Goal: Information Seeking & Learning: Check status

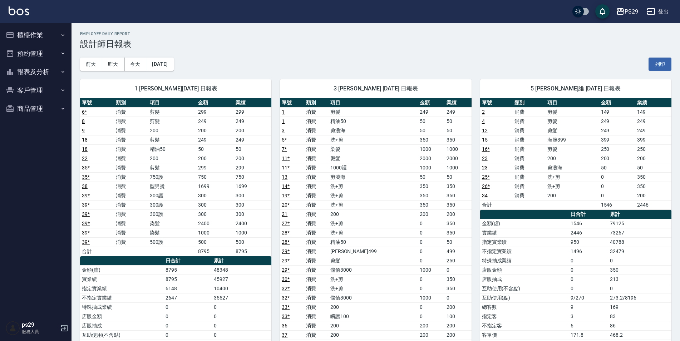
click at [53, 36] on button "櫃檯作業" at bounding box center [36, 35] width 66 height 19
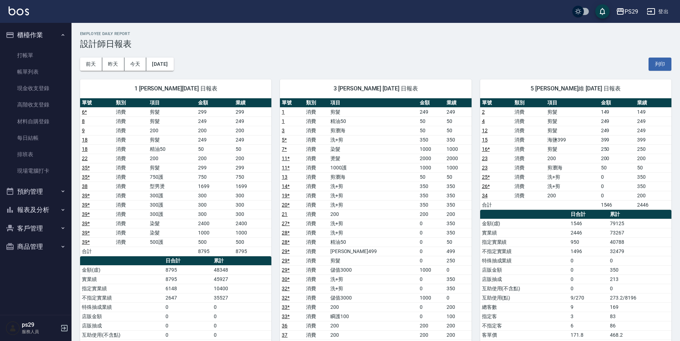
click at [55, 30] on button "櫃檯作業" at bounding box center [36, 35] width 66 height 19
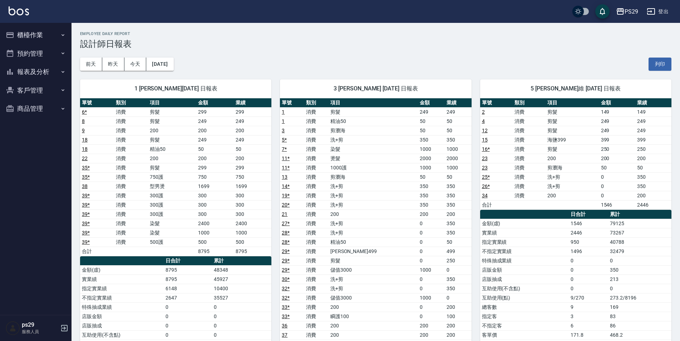
click at [60, 43] on button "櫃檯作業" at bounding box center [36, 35] width 66 height 19
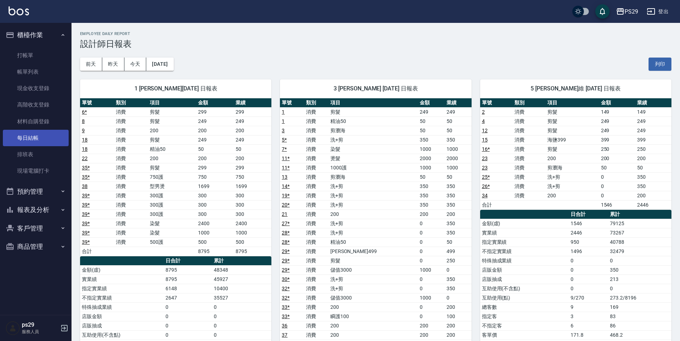
click at [33, 132] on link "每日結帳" at bounding box center [36, 138] width 66 height 16
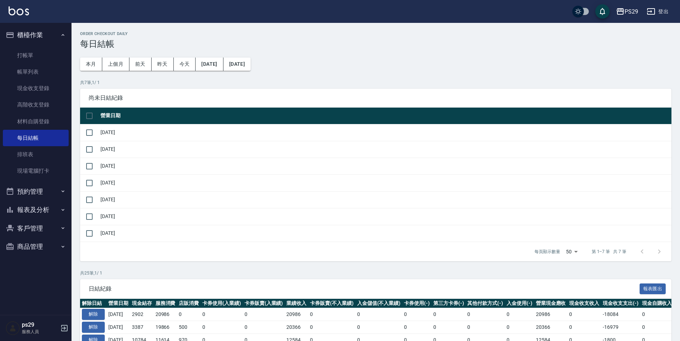
click at [99, 135] on td "[DATE]" at bounding box center [385, 132] width 573 height 17
click at [91, 138] on input "checkbox" at bounding box center [89, 132] width 15 height 15
checkbox input "true"
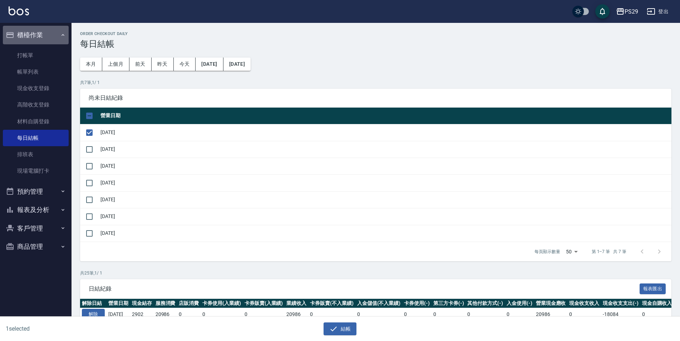
click at [36, 39] on button "櫃檯作業" at bounding box center [36, 35] width 66 height 19
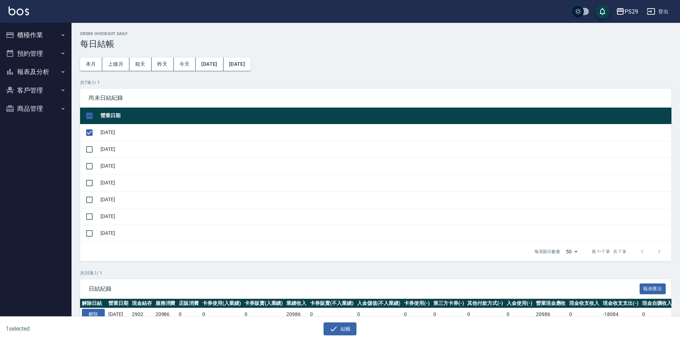
click at [47, 78] on button "報表及分析" at bounding box center [36, 72] width 66 height 19
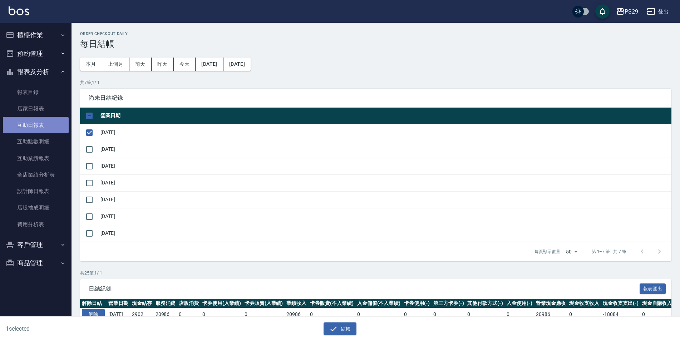
click at [33, 123] on link "互助日報表" at bounding box center [36, 125] width 66 height 16
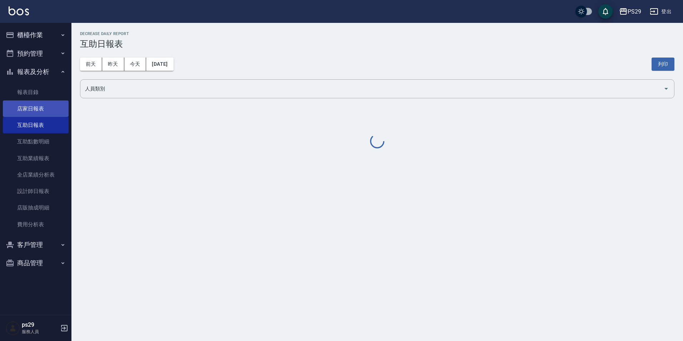
drag, startPoint x: 32, startPoint y: 109, endPoint x: 60, endPoint y: 111, distance: 28.3
click at [33, 108] on link "店家日報表" at bounding box center [36, 108] width 66 height 16
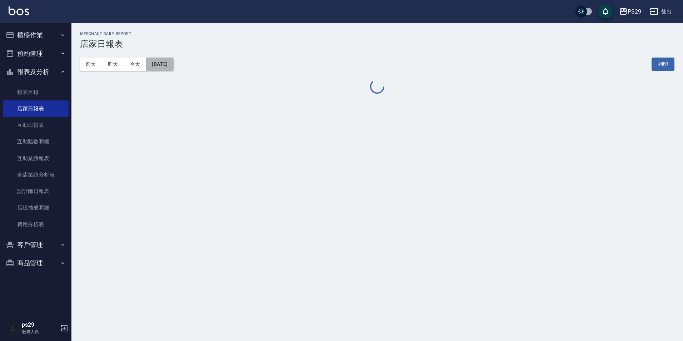
click at [173, 66] on button "[DATE]" at bounding box center [159, 64] width 27 height 13
click at [187, 66] on div "[DATE] [DATE] [DATE] [DATE] 列印" at bounding box center [377, 64] width 595 height 30
click at [173, 65] on button "[DATE]" at bounding box center [159, 64] width 27 height 13
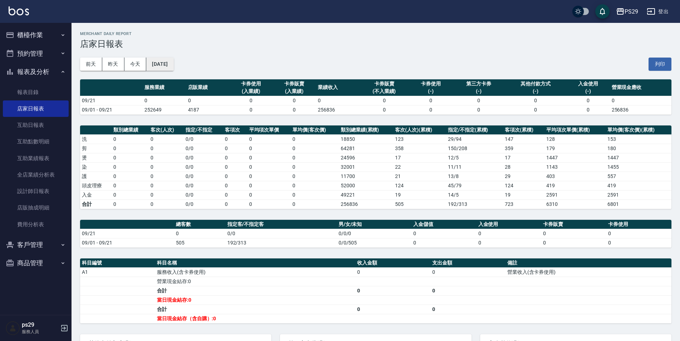
click at [167, 67] on button "[DATE]" at bounding box center [159, 64] width 27 height 13
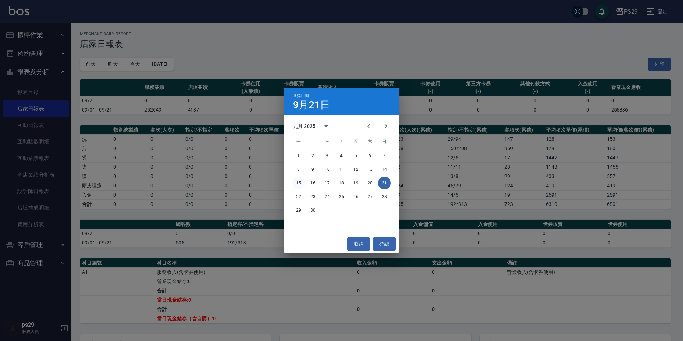
click at [297, 182] on button "15" at bounding box center [298, 183] width 13 height 13
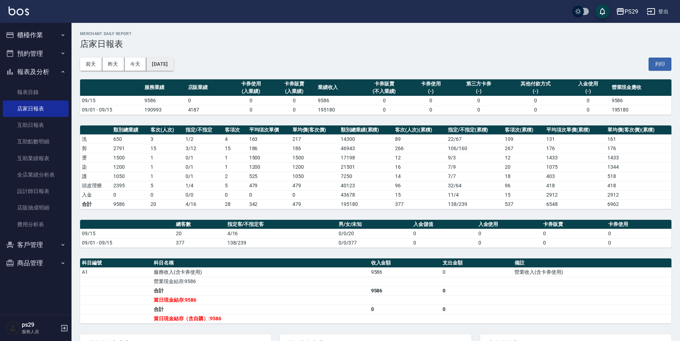
click at [173, 68] on button "[DATE]" at bounding box center [159, 64] width 27 height 13
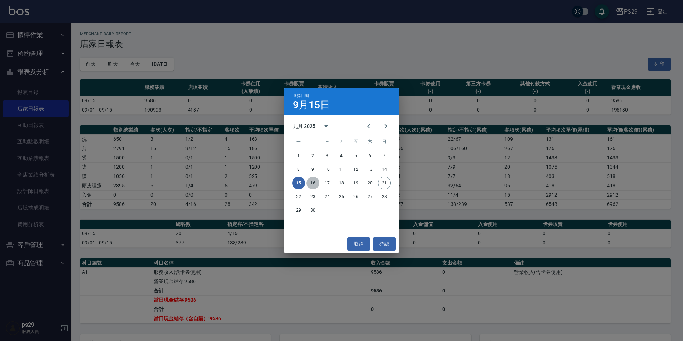
click at [314, 184] on button "16" at bounding box center [313, 183] width 13 height 13
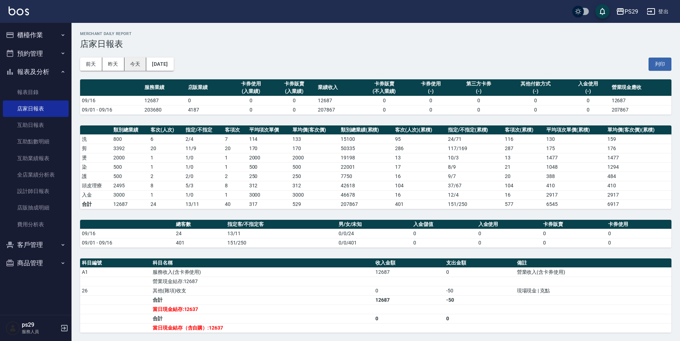
click at [142, 65] on button "今天" at bounding box center [135, 64] width 22 height 13
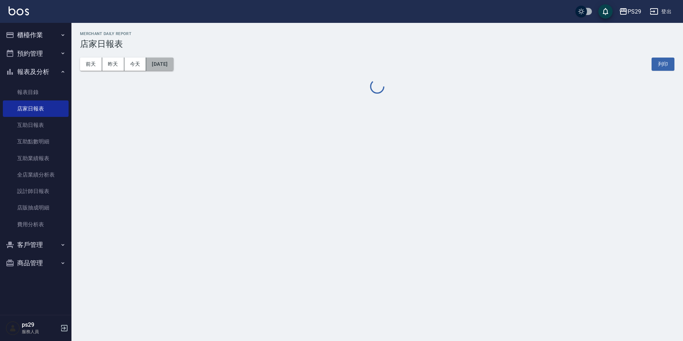
click at [173, 62] on button "[DATE]" at bounding box center [159, 64] width 27 height 13
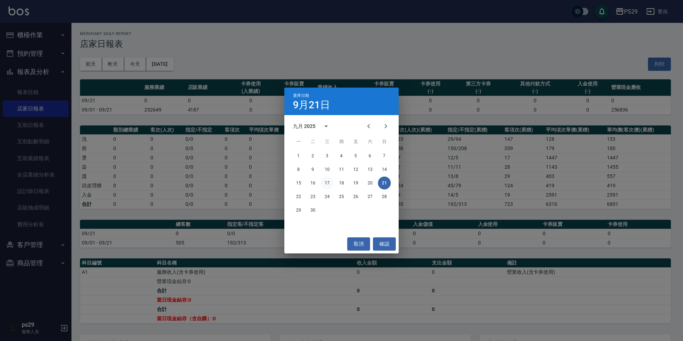
click at [327, 183] on button "17" at bounding box center [327, 183] width 13 height 13
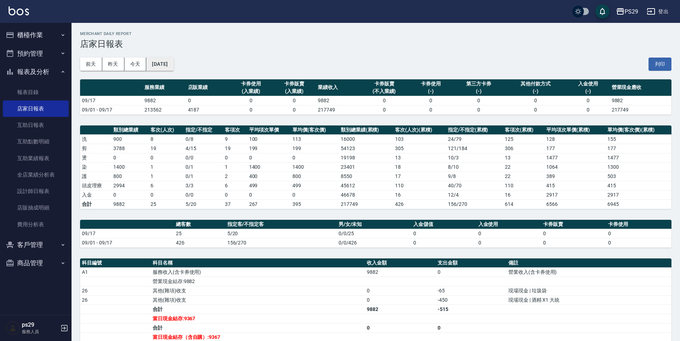
click at [173, 61] on button "[DATE]" at bounding box center [159, 64] width 27 height 13
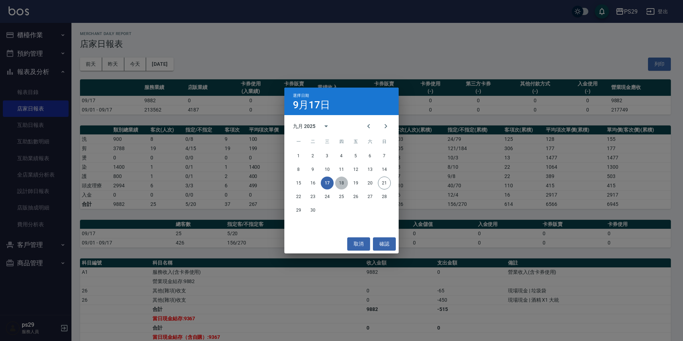
click at [343, 181] on button "18" at bounding box center [341, 183] width 13 height 13
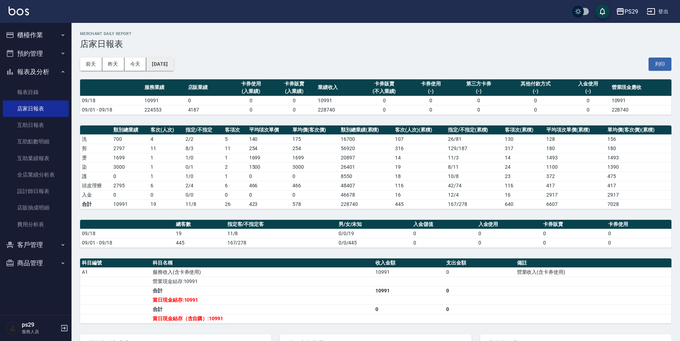
click at [173, 70] on button "[DATE]" at bounding box center [159, 64] width 27 height 13
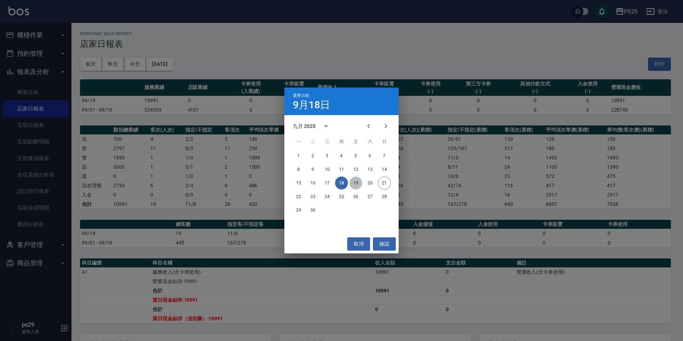
click at [356, 184] on button "19" at bounding box center [356, 183] width 13 height 13
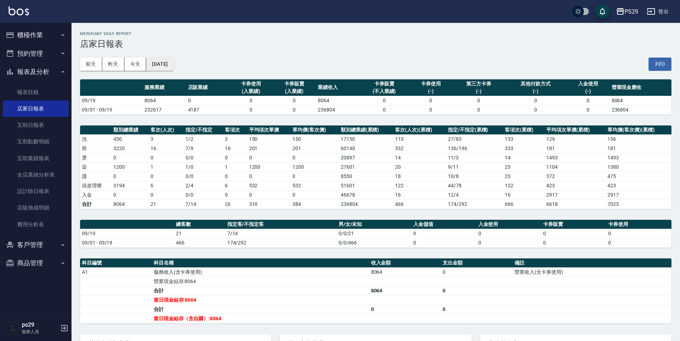
click at [173, 62] on button "[DATE]" at bounding box center [159, 64] width 27 height 13
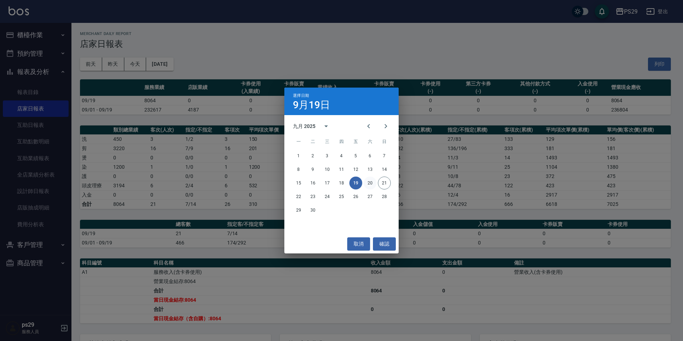
click at [371, 181] on button "20" at bounding box center [370, 183] width 13 height 13
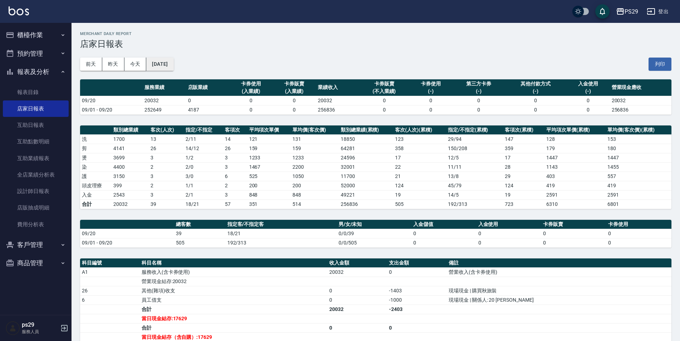
click at [172, 68] on button "[DATE]" at bounding box center [159, 64] width 27 height 13
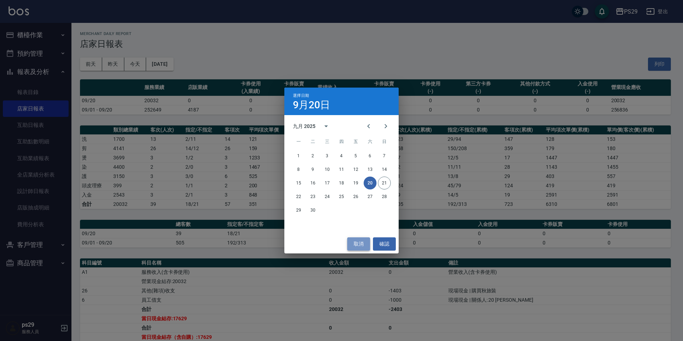
click at [358, 246] on button "取消" at bounding box center [358, 243] width 23 height 13
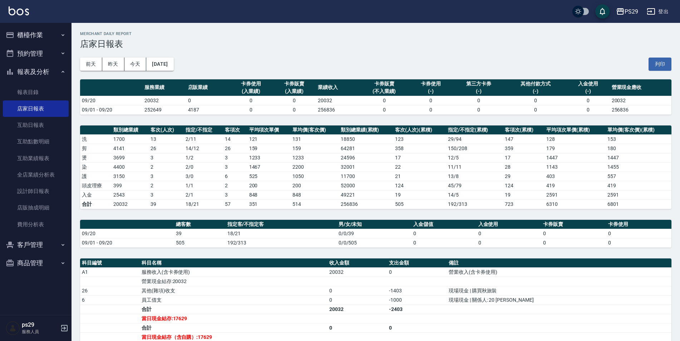
click at [15, 15] on img at bounding box center [19, 10] width 20 height 9
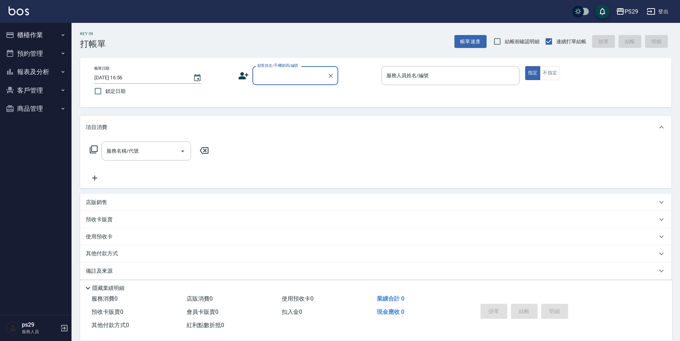
click at [41, 73] on button "報表及分析" at bounding box center [36, 72] width 66 height 19
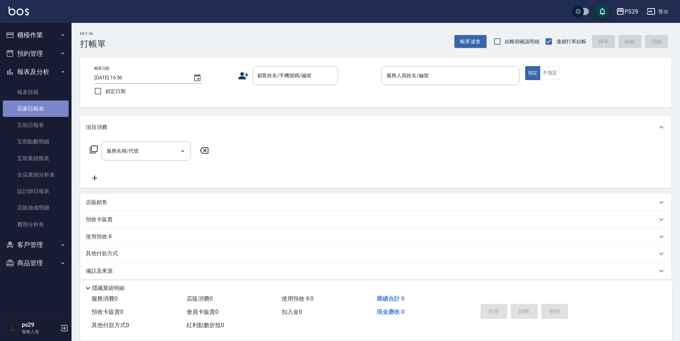
click at [45, 104] on link "店家日報表" at bounding box center [36, 108] width 66 height 16
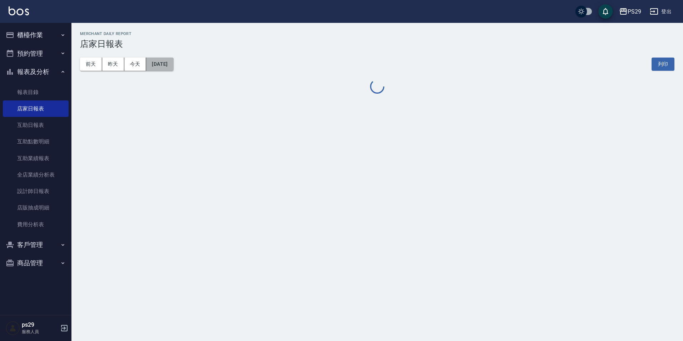
click at [173, 64] on button "[DATE]" at bounding box center [159, 64] width 27 height 13
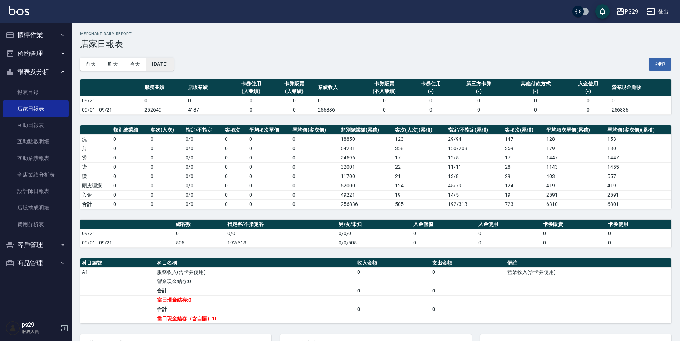
click at [168, 69] on button "[DATE]" at bounding box center [159, 64] width 27 height 13
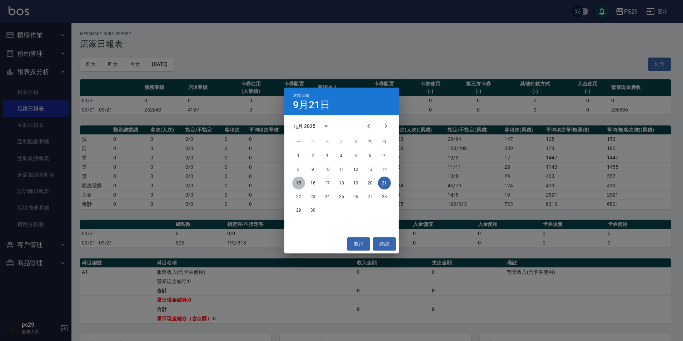
click at [301, 183] on button "15" at bounding box center [298, 183] width 13 height 13
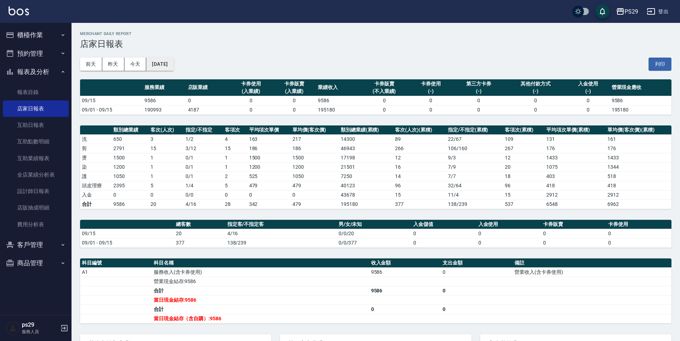
click at [173, 61] on button "[DATE]" at bounding box center [159, 64] width 27 height 13
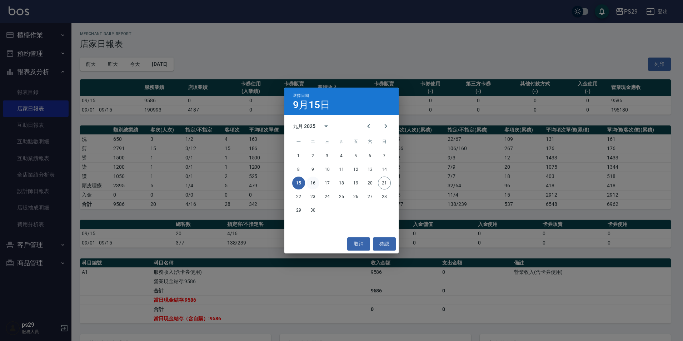
click at [311, 179] on button "16" at bounding box center [313, 183] width 13 height 13
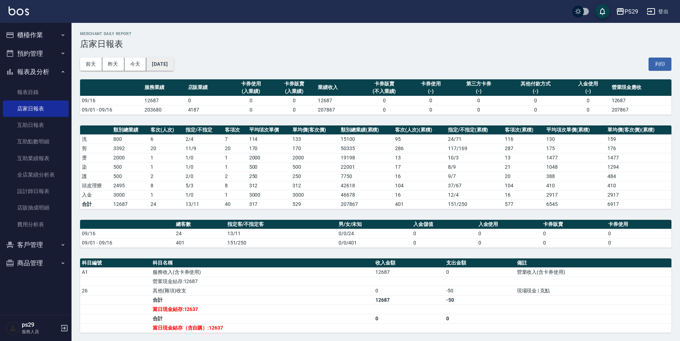
click at [172, 65] on button "[DATE]" at bounding box center [159, 64] width 27 height 13
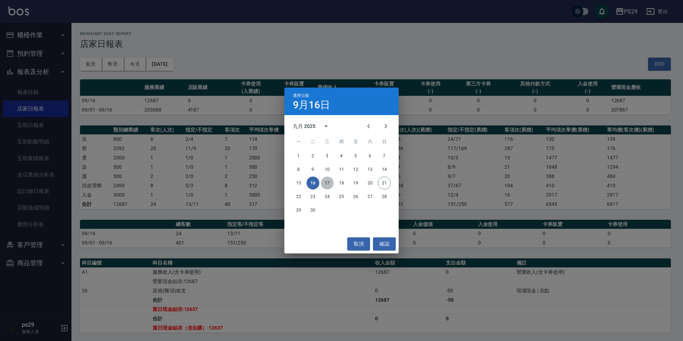
click at [327, 180] on button "17" at bounding box center [327, 183] width 13 height 13
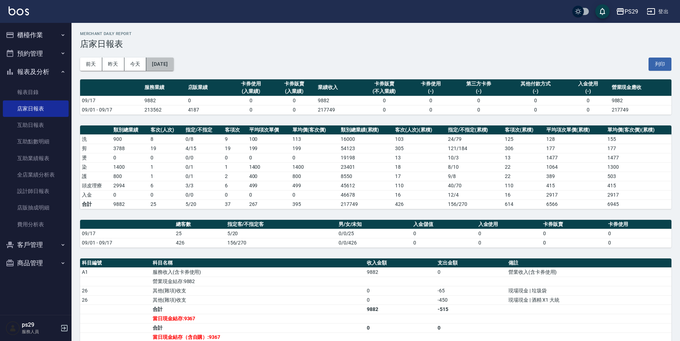
click at [169, 62] on button "[DATE]" at bounding box center [159, 64] width 27 height 13
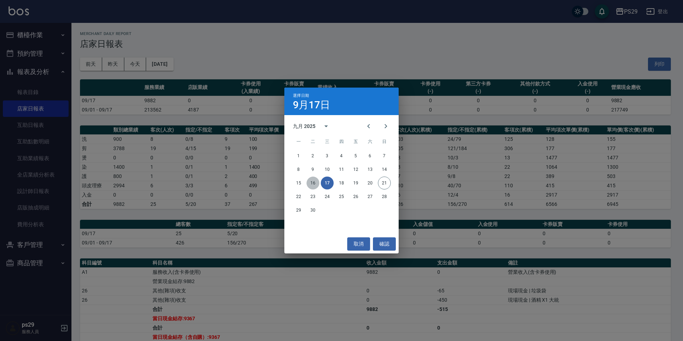
click at [314, 180] on button "16" at bounding box center [313, 183] width 13 height 13
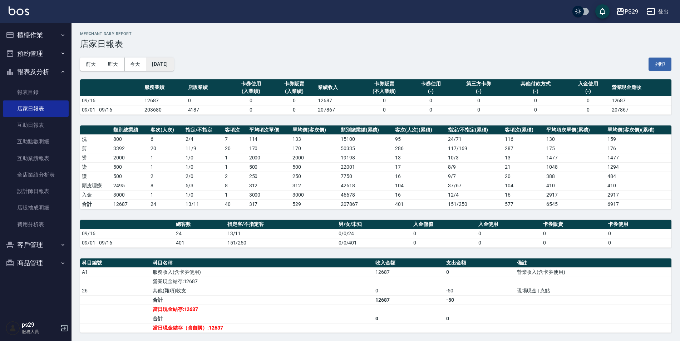
click at [173, 63] on button "[DATE]" at bounding box center [159, 64] width 27 height 13
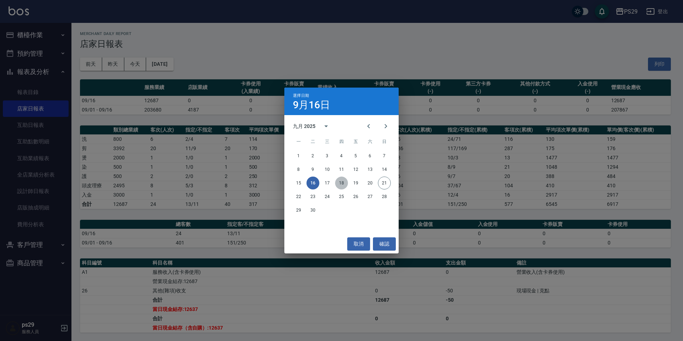
click at [344, 183] on button "18" at bounding box center [341, 183] width 13 height 13
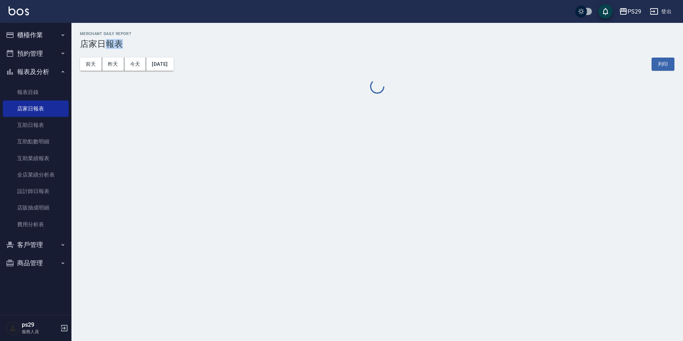
click at [344, 183] on div "PS29 [DATE] 店家日報表 列印時間： [DATE][PHONE_NUMBER]:59 Merchant Daily Report 店家日報表 [DA…" at bounding box center [341, 170] width 683 height 341
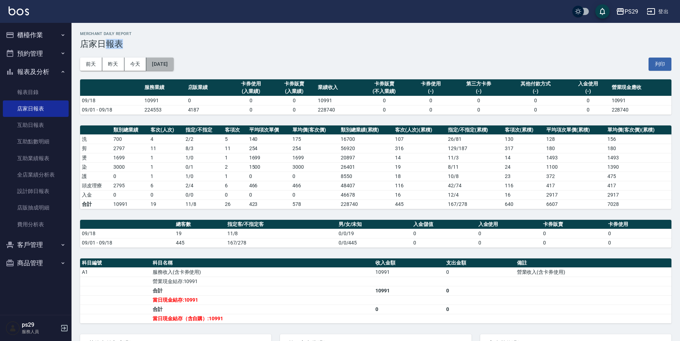
click at [173, 61] on button "[DATE]" at bounding box center [159, 64] width 27 height 13
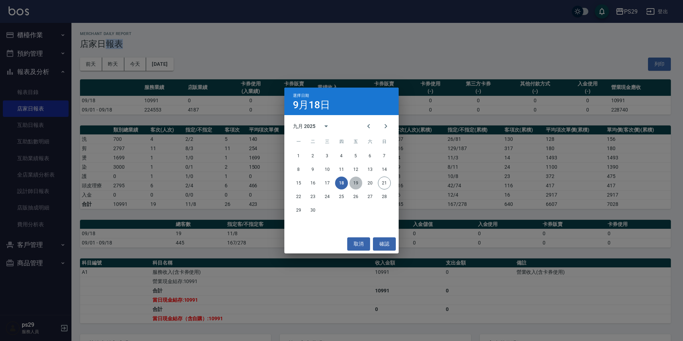
click at [358, 180] on button "19" at bounding box center [356, 183] width 13 height 13
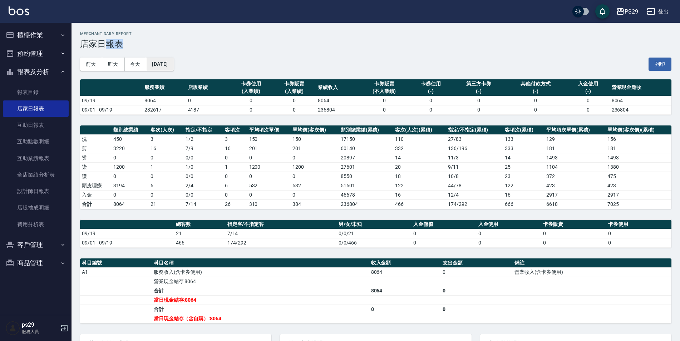
click at [165, 67] on button "[DATE]" at bounding box center [159, 64] width 27 height 13
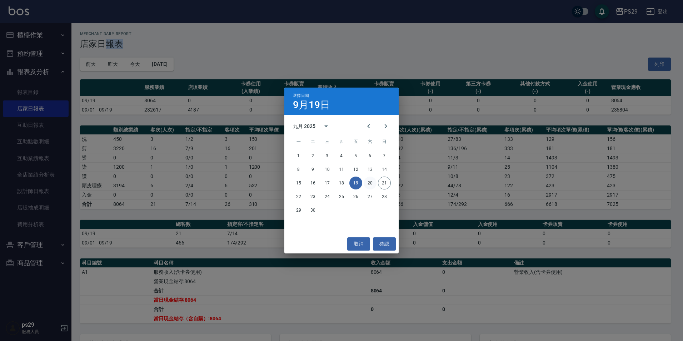
click at [369, 179] on button "20" at bounding box center [370, 183] width 13 height 13
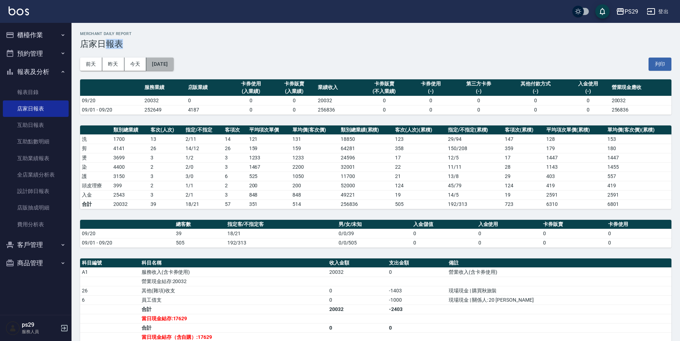
click at [173, 68] on button "[DATE]" at bounding box center [159, 64] width 27 height 13
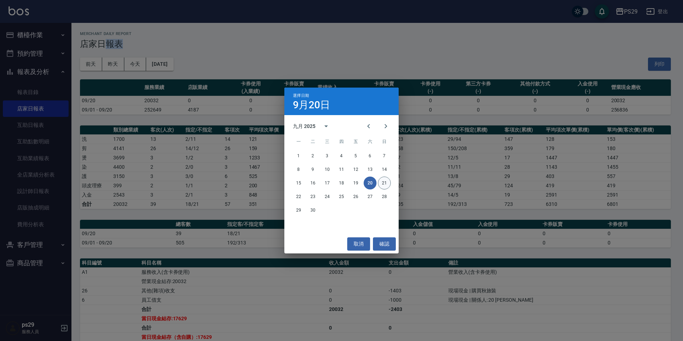
click at [382, 180] on button "21" at bounding box center [384, 183] width 13 height 13
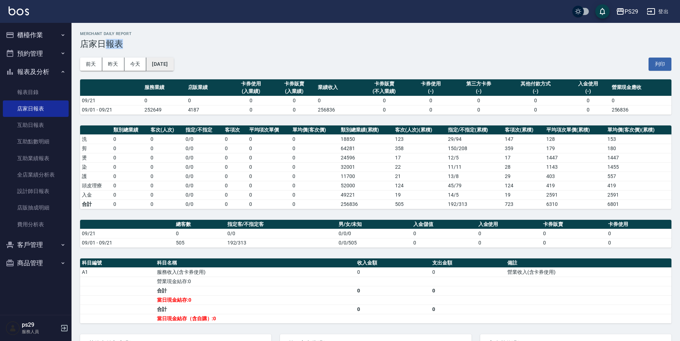
click at [173, 66] on button "[DATE]" at bounding box center [159, 64] width 27 height 13
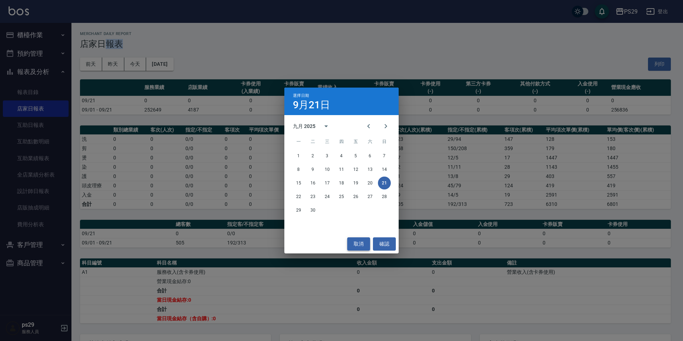
click at [351, 244] on button "取消" at bounding box center [358, 243] width 23 height 13
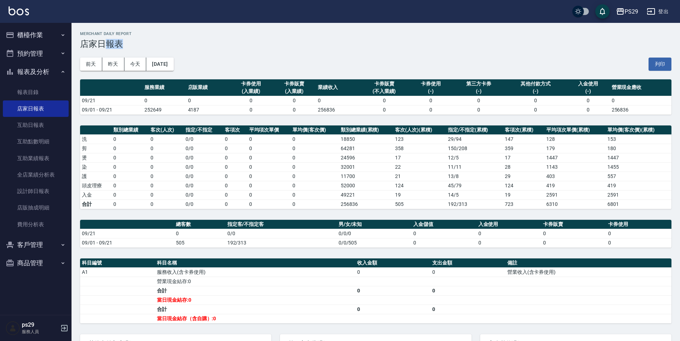
click at [43, 76] on button "報表及分析" at bounding box center [36, 72] width 66 height 19
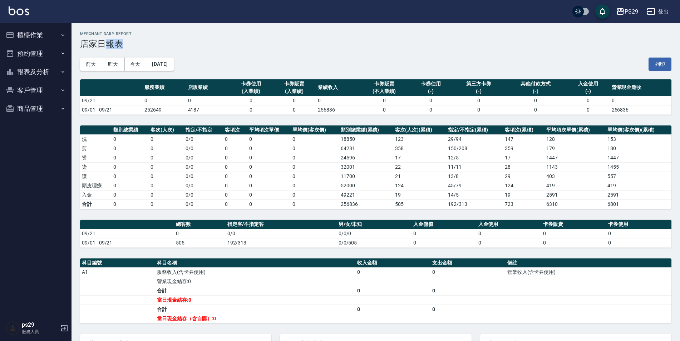
click at [55, 41] on button "櫃檯作業" at bounding box center [36, 35] width 66 height 19
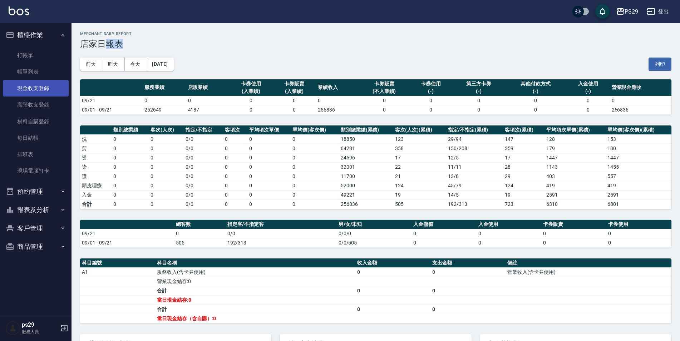
click at [59, 89] on link "現金收支登錄" at bounding box center [36, 88] width 66 height 16
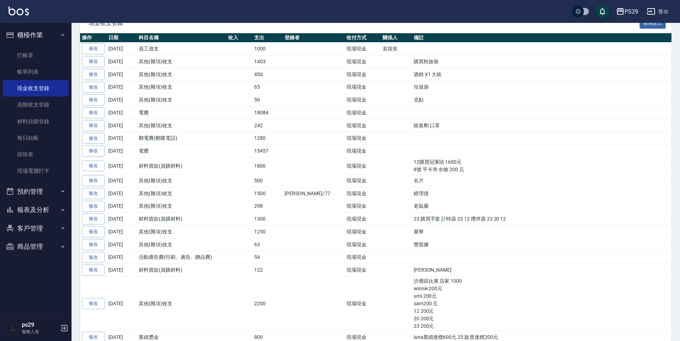
scroll to position [39, 0]
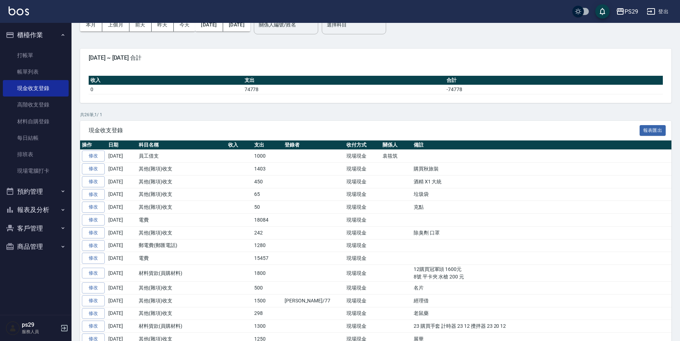
click at [20, 9] on img at bounding box center [19, 10] width 20 height 9
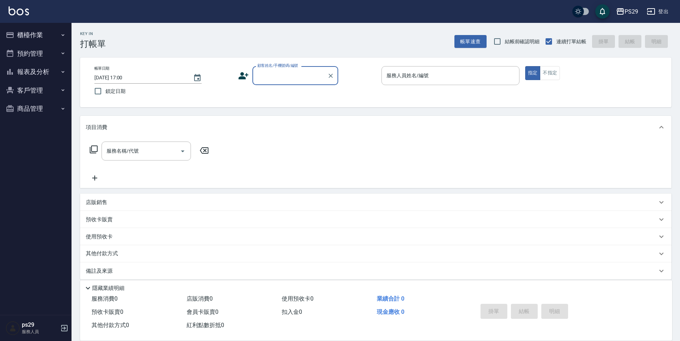
click at [23, 15] on img at bounding box center [19, 10] width 20 height 9
click at [24, 10] on img at bounding box center [19, 10] width 20 height 9
click at [14, 16] on link at bounding box center [19, 11] width 20 height 10
click at [22, 12] on img at bounding box center [19, 10] width 20 height 9
